Goal: Transaction & Acquisition: Purchase product/service

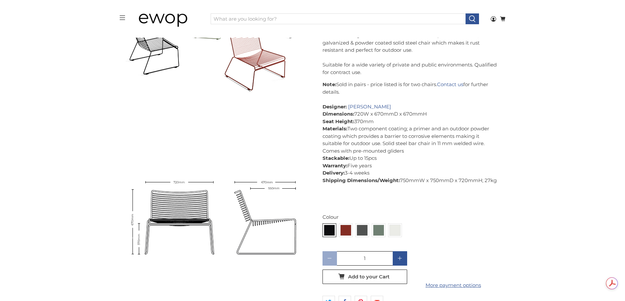
scroll to position [2042, 0]
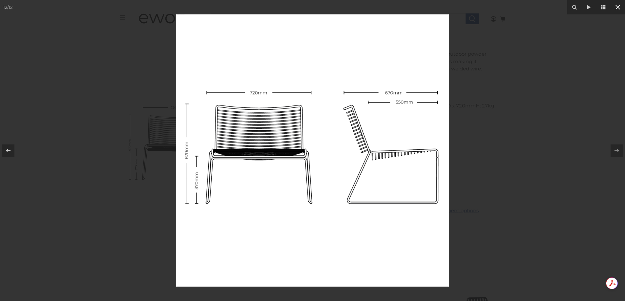
click at [616, 9] on icon at bounding box center [617, 7] width 5 height 5
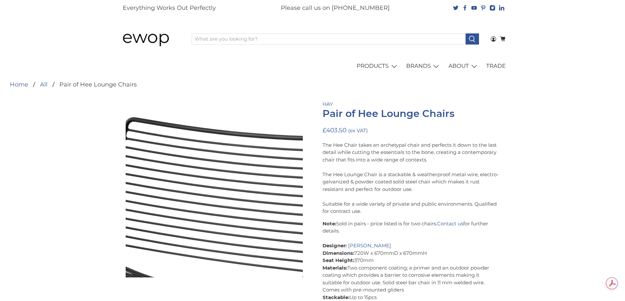
click at [236, 188] on img at bounding box center [153, 194] width 656 height 656
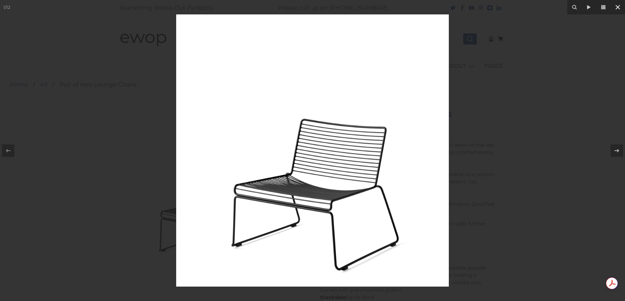
click at [612, 8] on button at bounding box center [617, 7] width 14 height 14
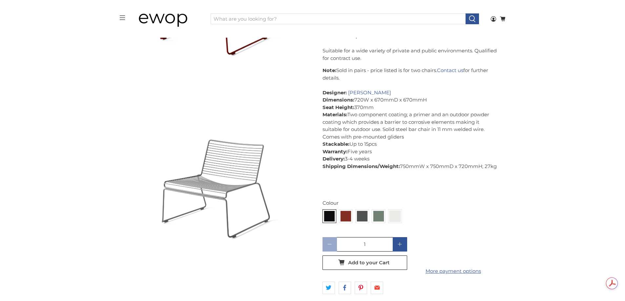
scroll to position [449, 0]
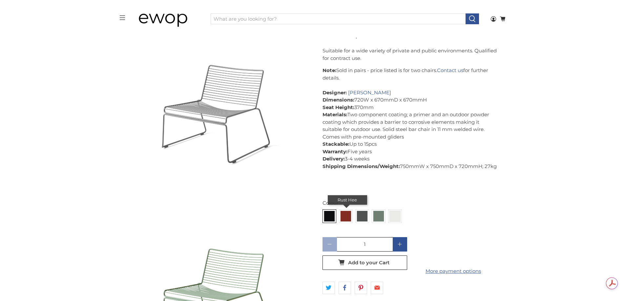
click at [346, 214] on img at bounding box center [345, 216] width 10 height 10
click at [0, 0] on input "radio" at bounding box center [0, 0] width 0 height 0
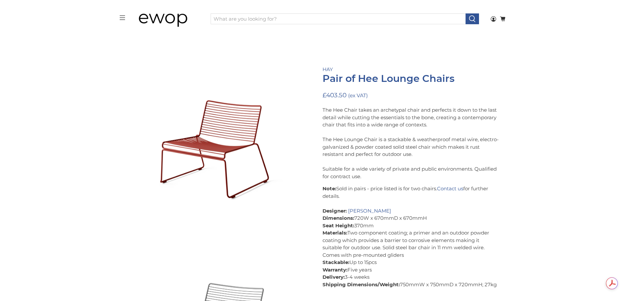
scroll to position [225, 0]
